Goal: Navigation & Orientation: Go to known website

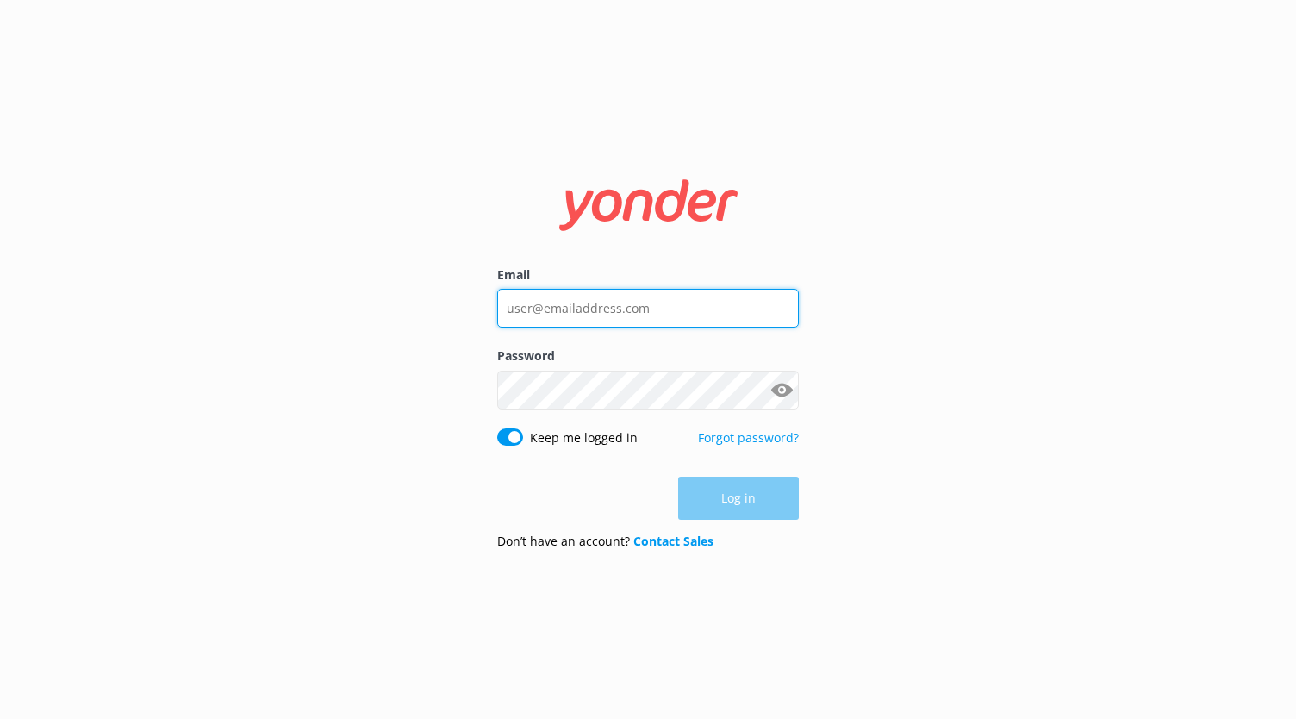
type input "[PERSON_NAME][EMAIL_ADDRESS][DOMAIN_NAME]"
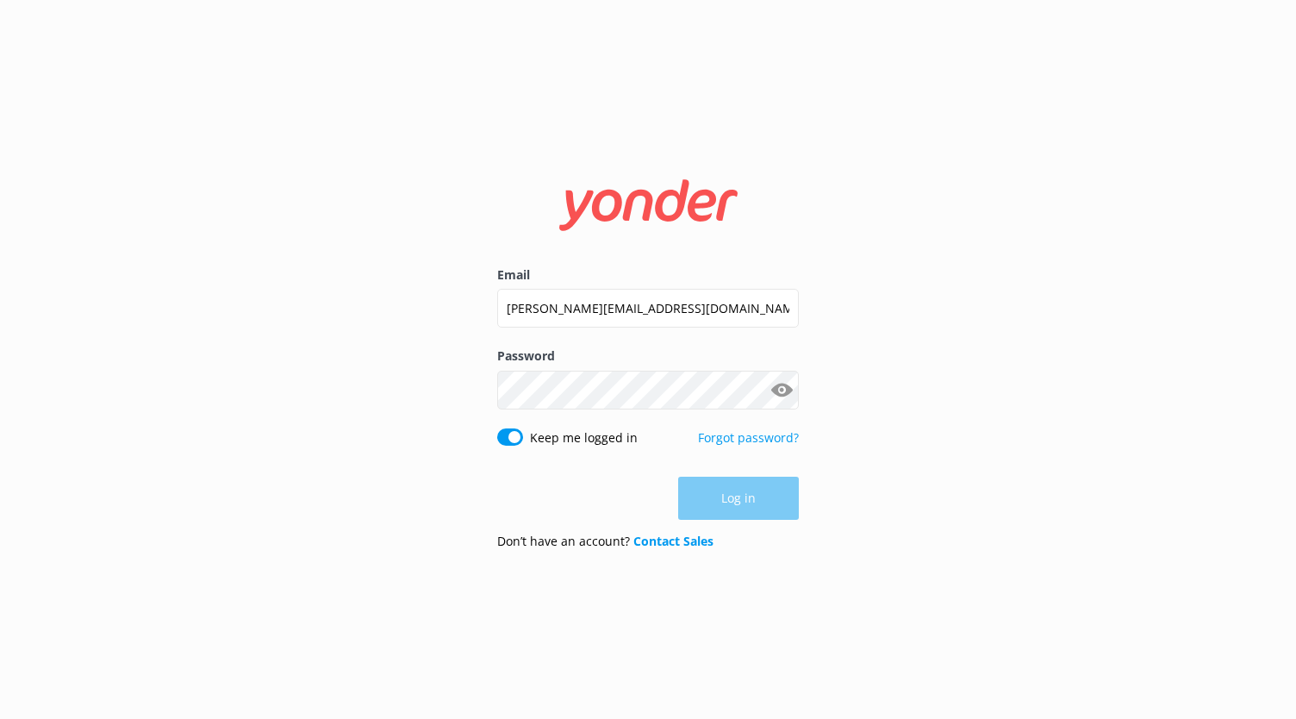
click at [718, 495] on div "Log in" at bounding box center [648, 497] width 302 height 43
click at [733, 494] on button "Log in" at bounding box center [738, 498] width 121 height 43
